Goal: Navigation & Orientation: Find specific page/section

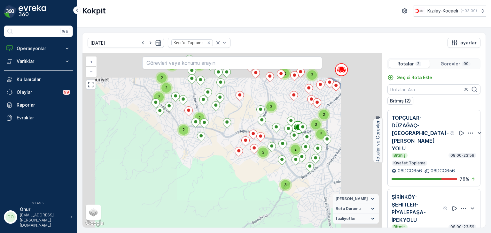
scroll to position [12, 0]
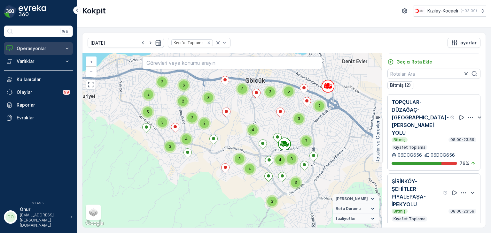
click at [34, 51] on p "Operasyonlar" at bounding box center [38, 48] width 43 height 6
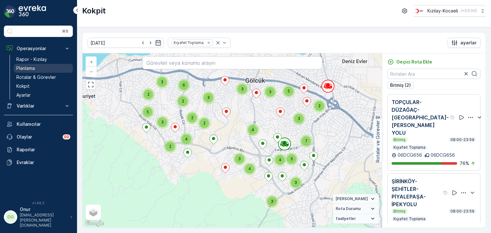
click at [29, 69] on p "Planlama" at bounding box center [25, 68] width 19 height 6
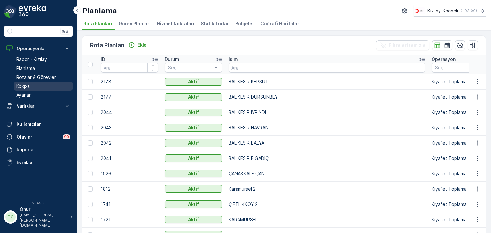
click at [20, 86] on p "Kokpit" at bounding box center [22, 86] width 13 height 6
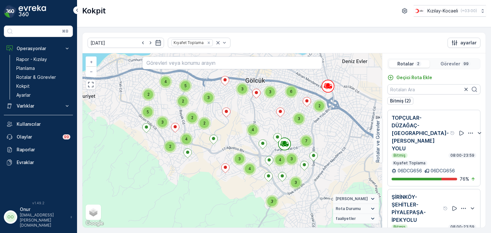
click at [452, 65] on p "Görevler" at bounding box center [451, 64] width 20 height 6
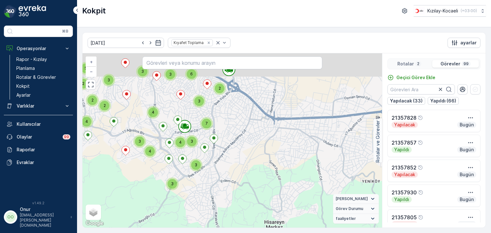
drag, startPoint x: 212, startPoint y: 160, endPoint x: 202, endPoint y: 207, distance: 47.1
click at [202, 207] on div "2 2 2 3 2 4 5 2 4 5 3 6 3 2 3 3 3 3 7 4 3 4 3 4 + − Uydu Yol haritası Arazi Kar…" at bounding box center [232, 140] width 300 height 175
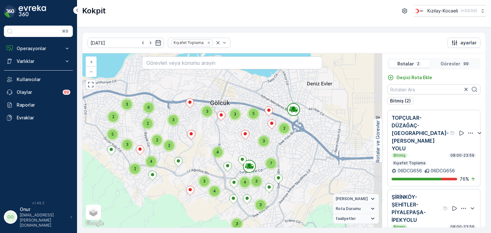
drag, startPoint x: 274, startPoint y: 124, endPoint x: 242, endPoint y: 145, distance: 38.8
click at [242, 145] on div "2 2 2 3 3 2 6 2 4 5 3 5 3 2 3 3 3 3 7 4 3 4 3 4 + − Uydu Yol haritası Arazi Kar…" at bounding box center [232, 140] width 300 height 175
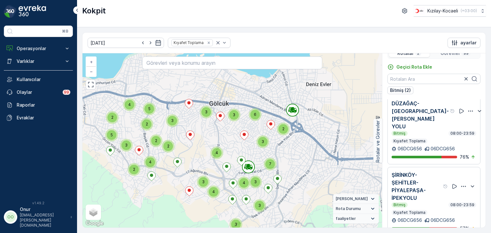
scroll to position [16, 0]
